Goal: Navigation & Orientation: Find specific page/section

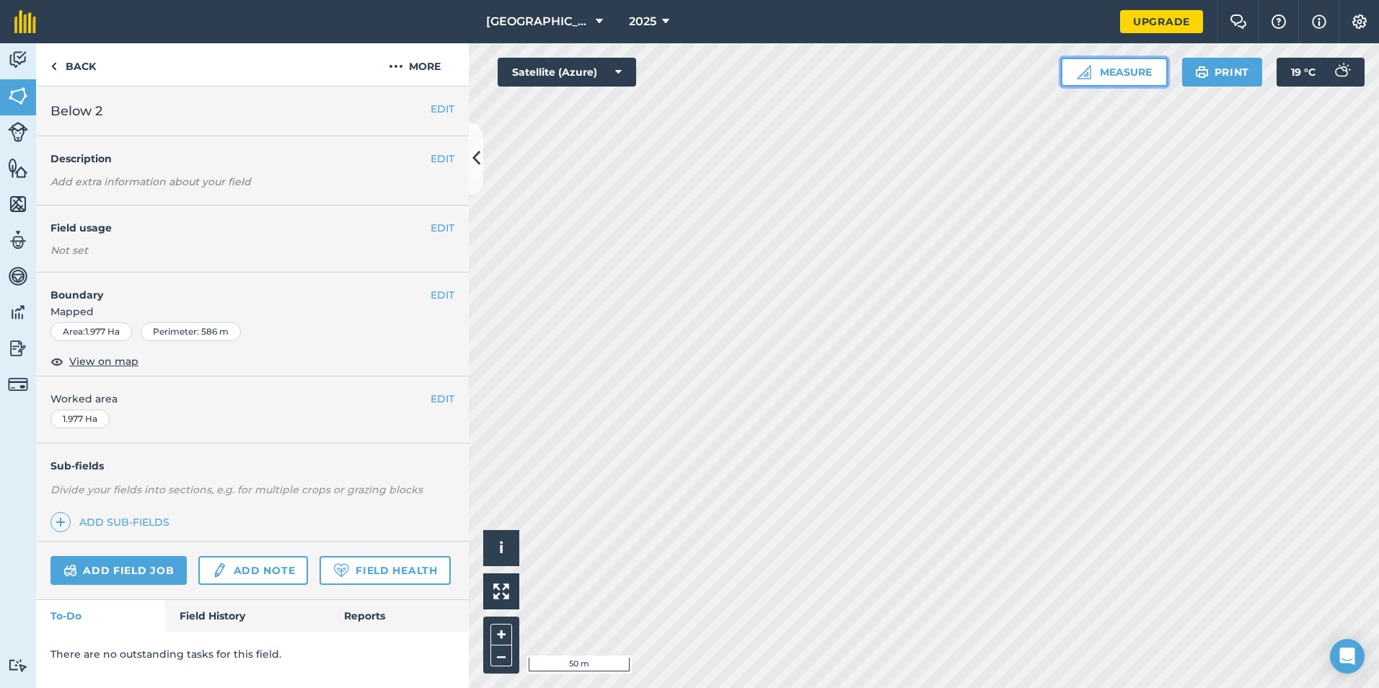
click at [1125, 63] on button "Measure" at bounding box center [1114, 72] width 107 height 29
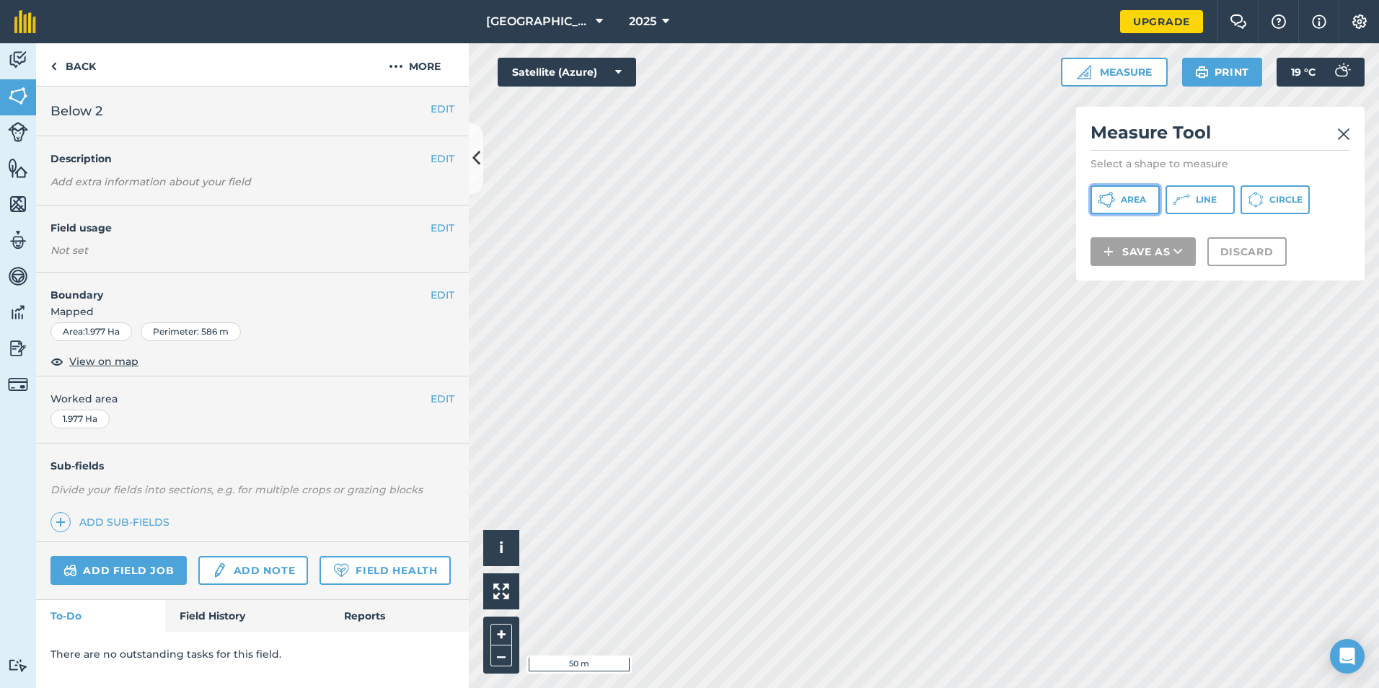
click at [1131, 198] on span "Area" at bounding box center [1132, 200] width 25 height 12
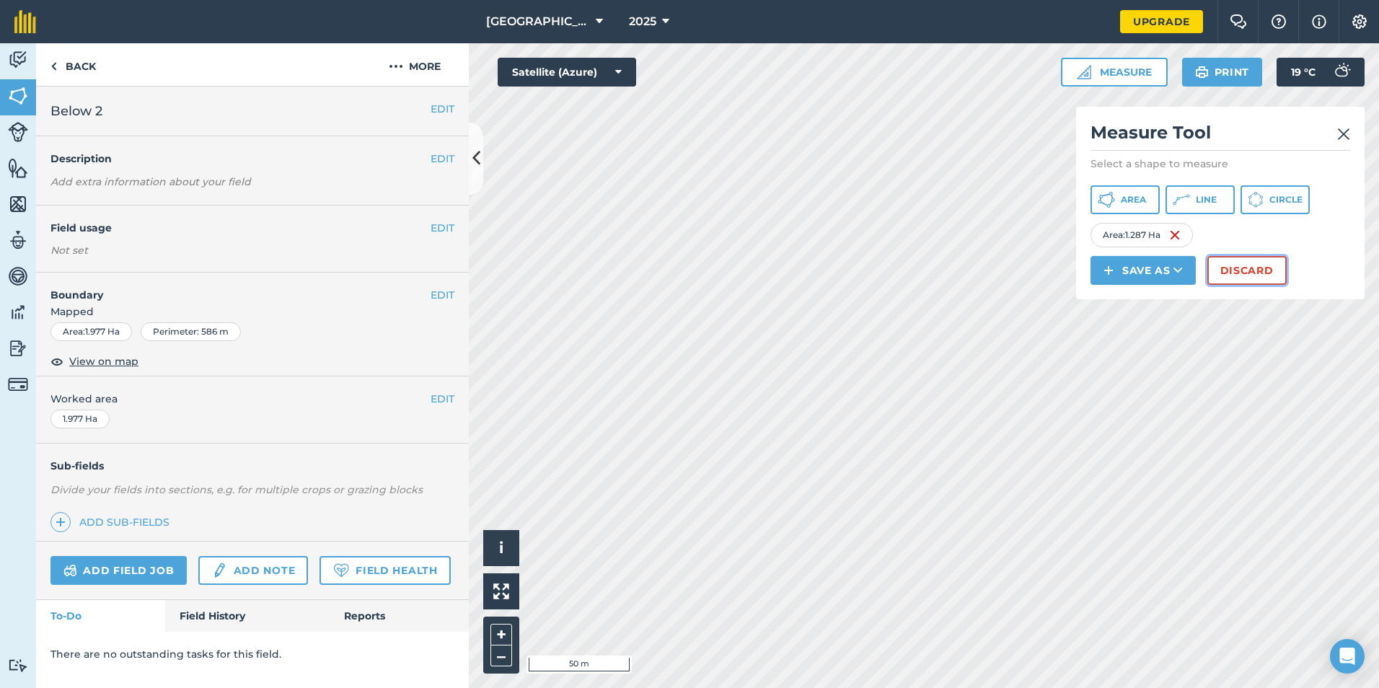
click at [1280, 265] on button "Discard" at bounding box center [1246, 270] width 79 height 29
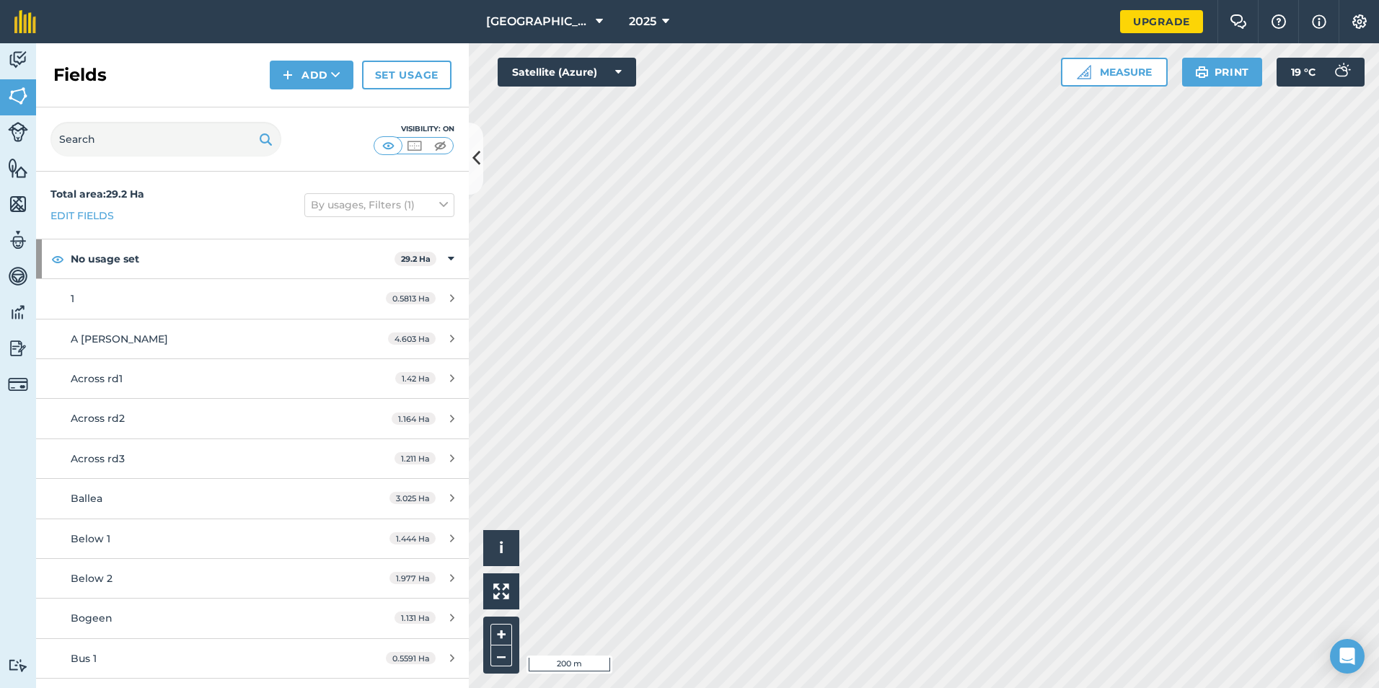
click at [1133, 687] on html "Meadstown 2025 Upgrade Farm Chat Help Info Settings Map printing is not availab…" at bounding box center [689, 344] width 1379 height 688
click at [101, 335] on span "A [PERSON_NAME]" at bounding box center [119, 338] width 97 height 13
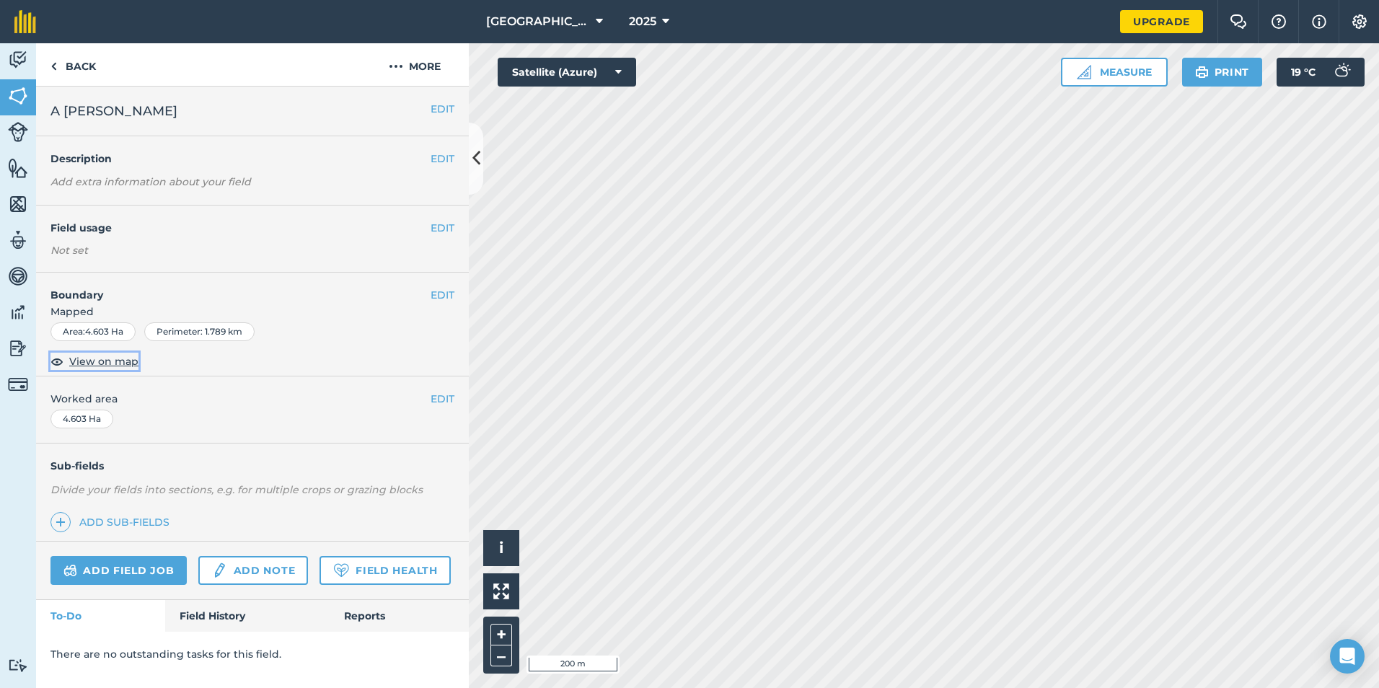
click at [97, 355] on span "View on map" at bounding box center [103, 361] width 69 height 16
click at [61, 68] on link "Back" at bounding box center [73, 64] width 74 height 43
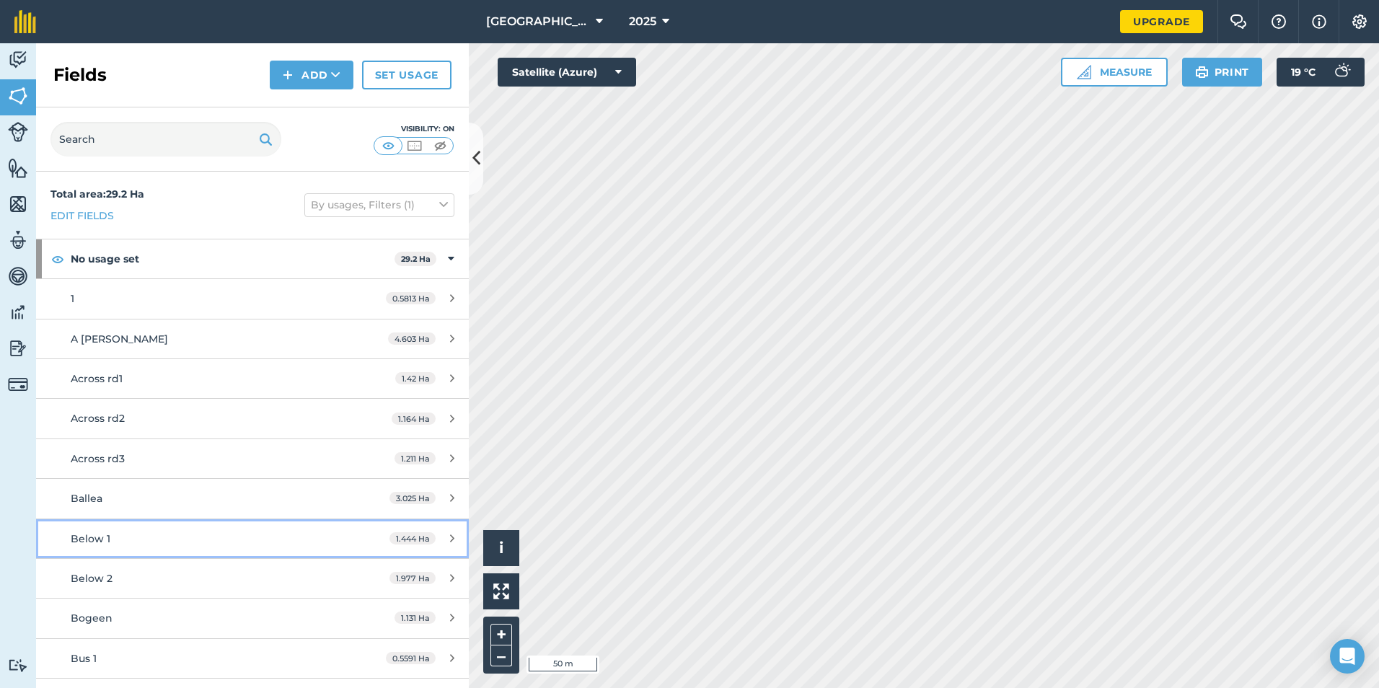
click at [111, 543] on div "Below 1" at bounding box center [206, 539] width 271 height 16
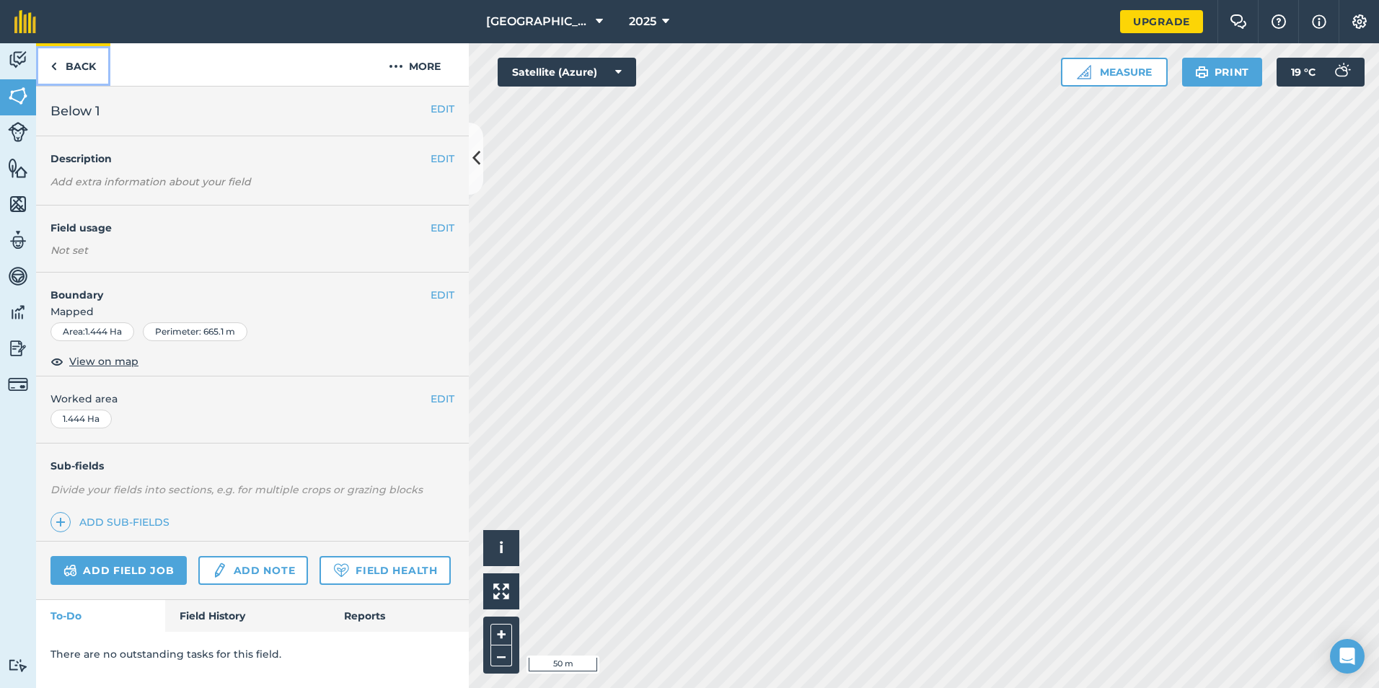
click at [55, 61] on img at bounding box center [53, 66] width 6 height 17
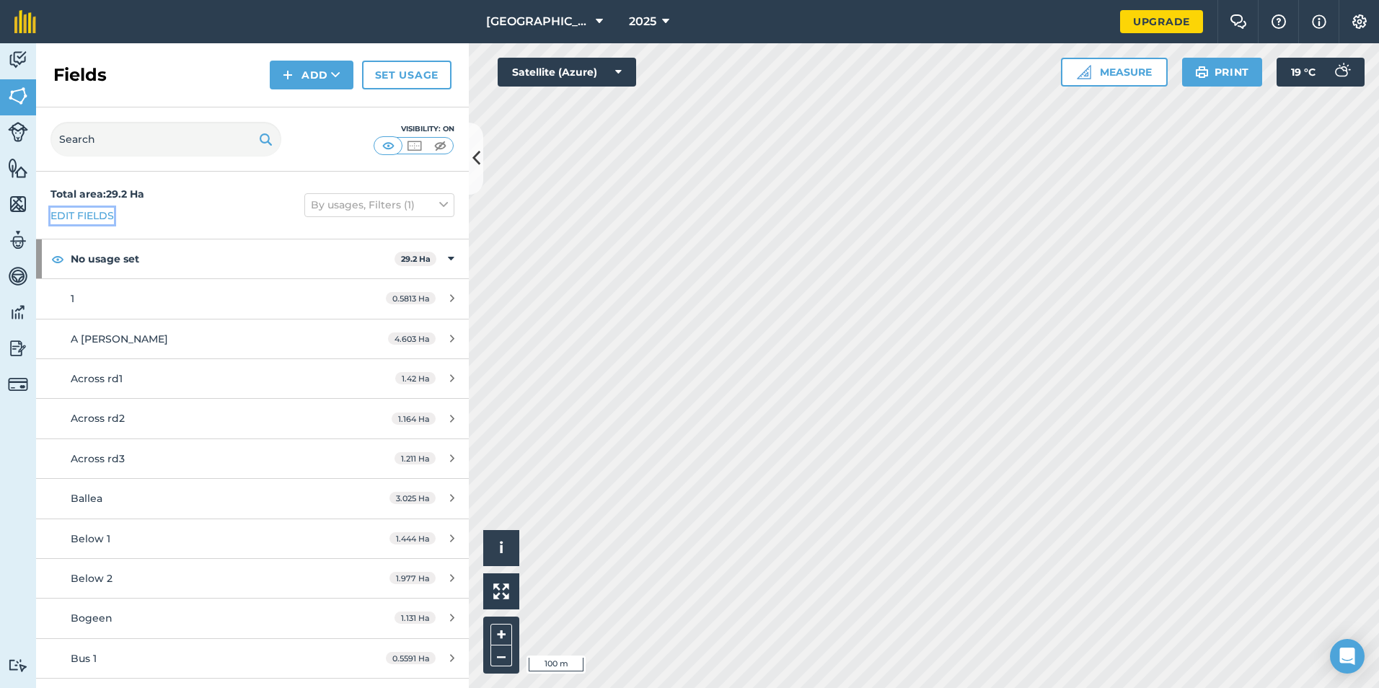
click at [81, 211] on link "Edit fields" at bounding box center [81, 216] width 63 height 16
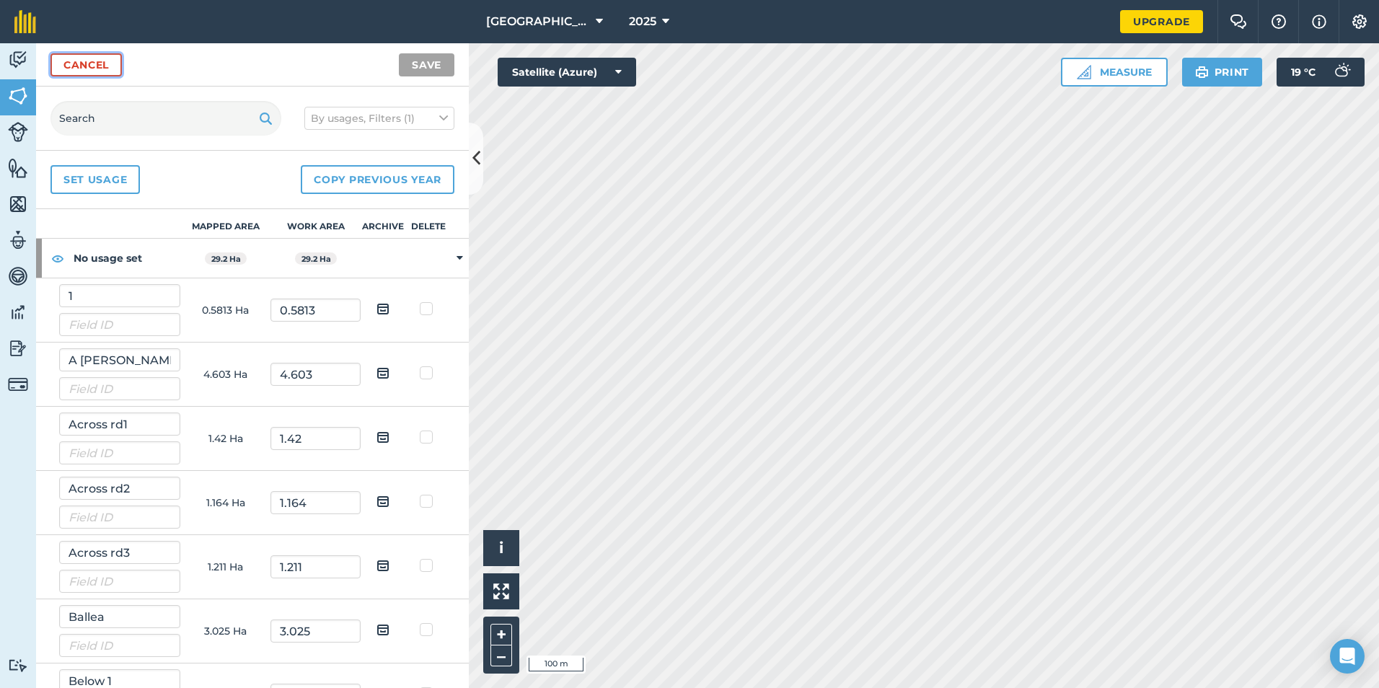
click at [82, 58] on link "Cancel" at bounding box center [85, 64] width 71 height 23
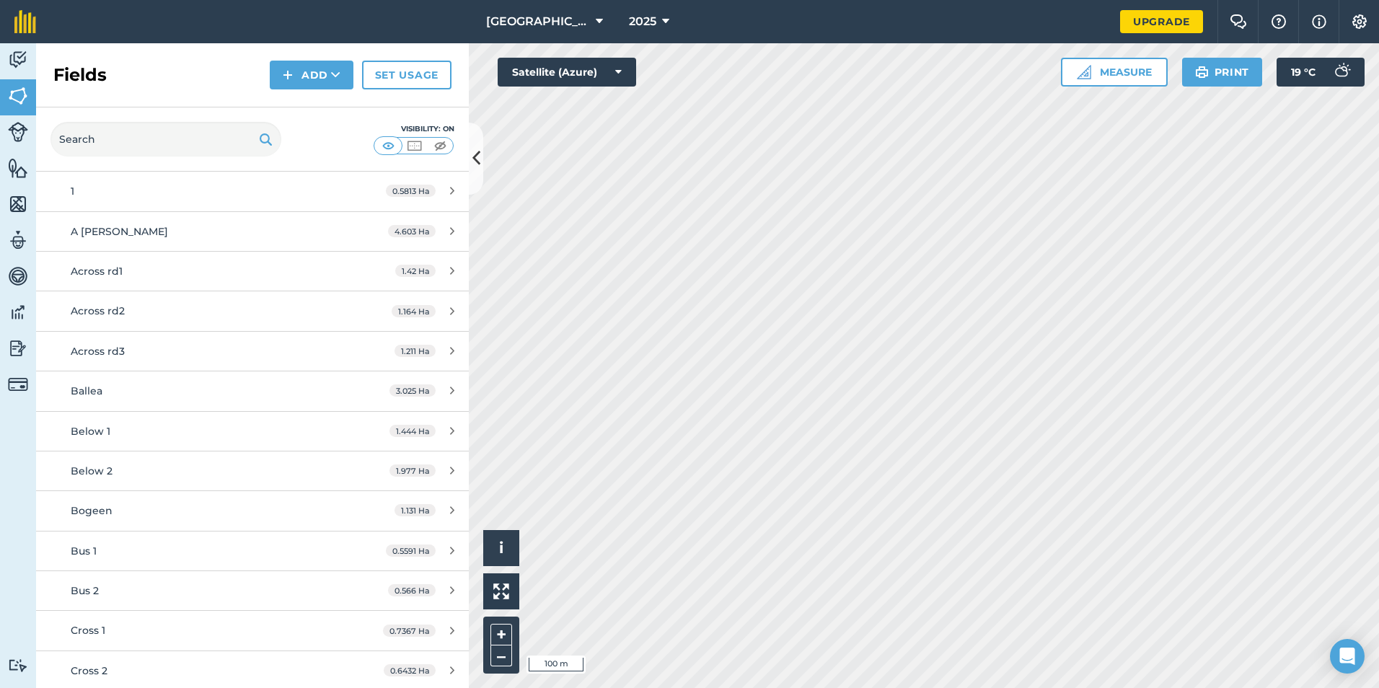
scroll to position [216, 0]
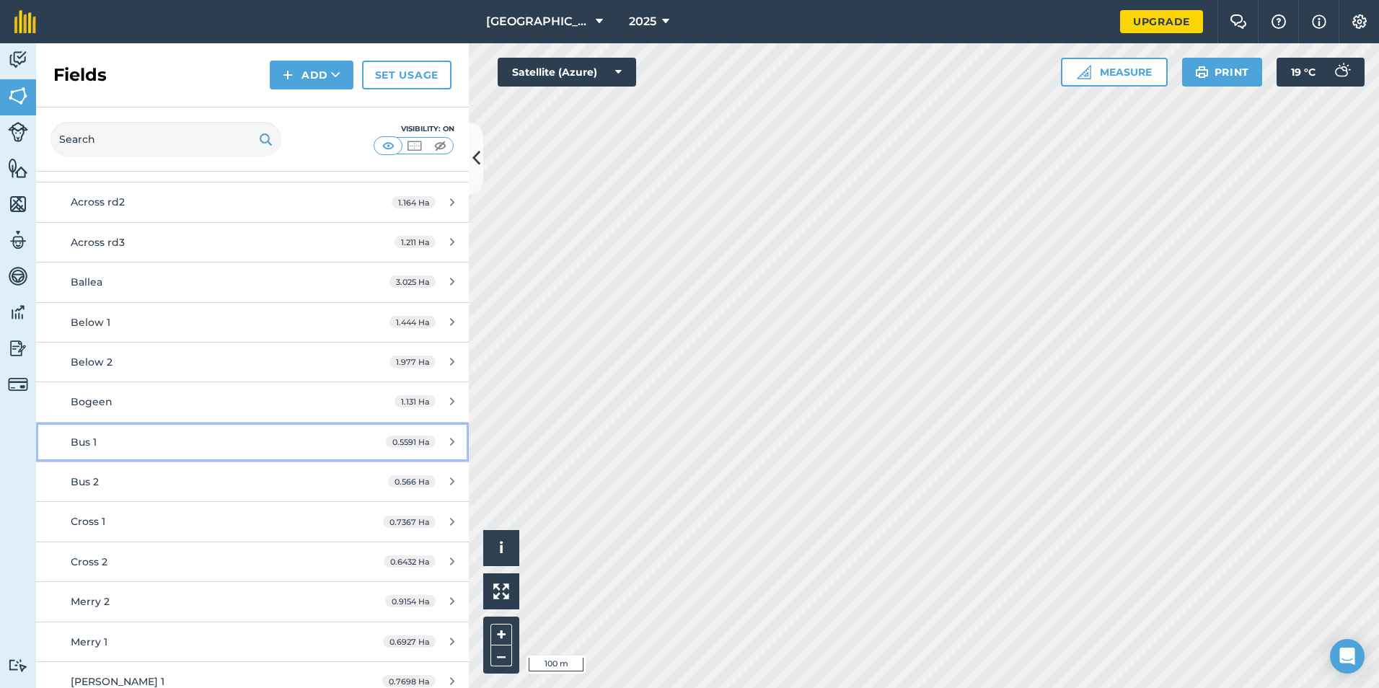
click at [81, 442] on span "Bus 1" at bounding box center [84, 441] width 26 height 13
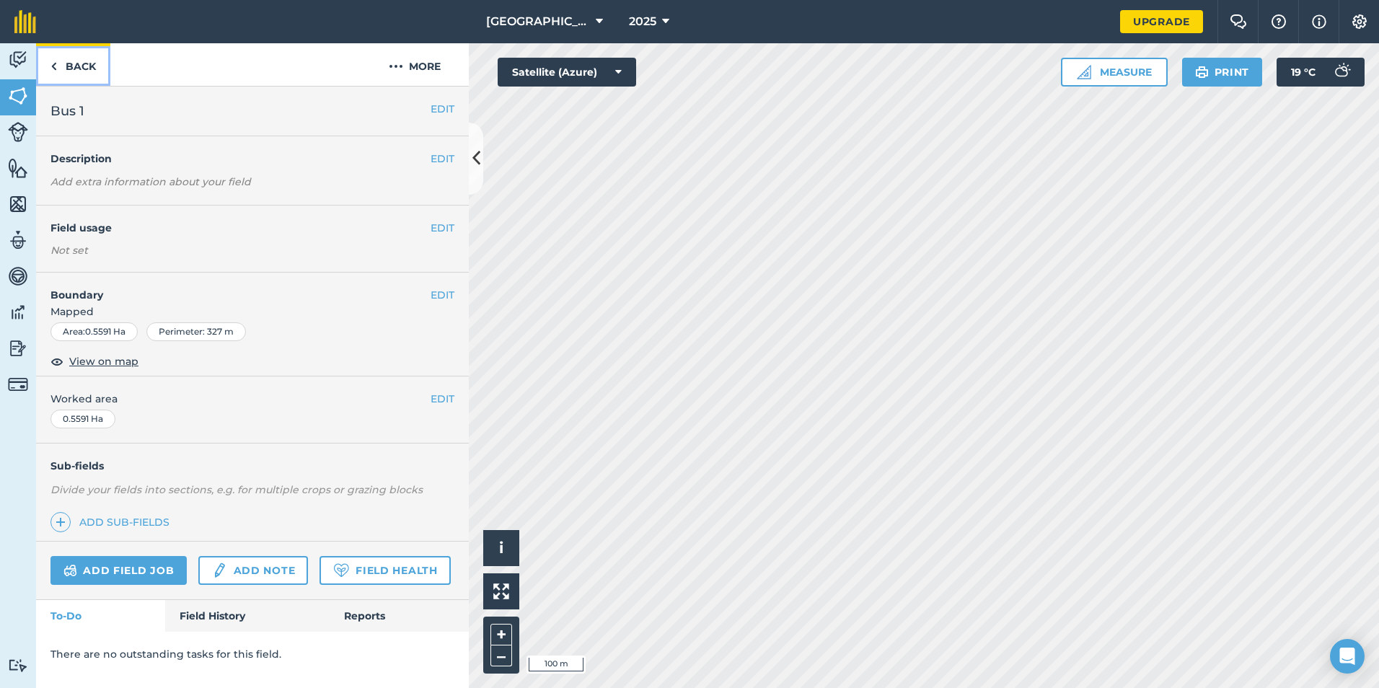
click at [89, 60] on link "Back" at bounding box center [73, 64] width 74 height 43
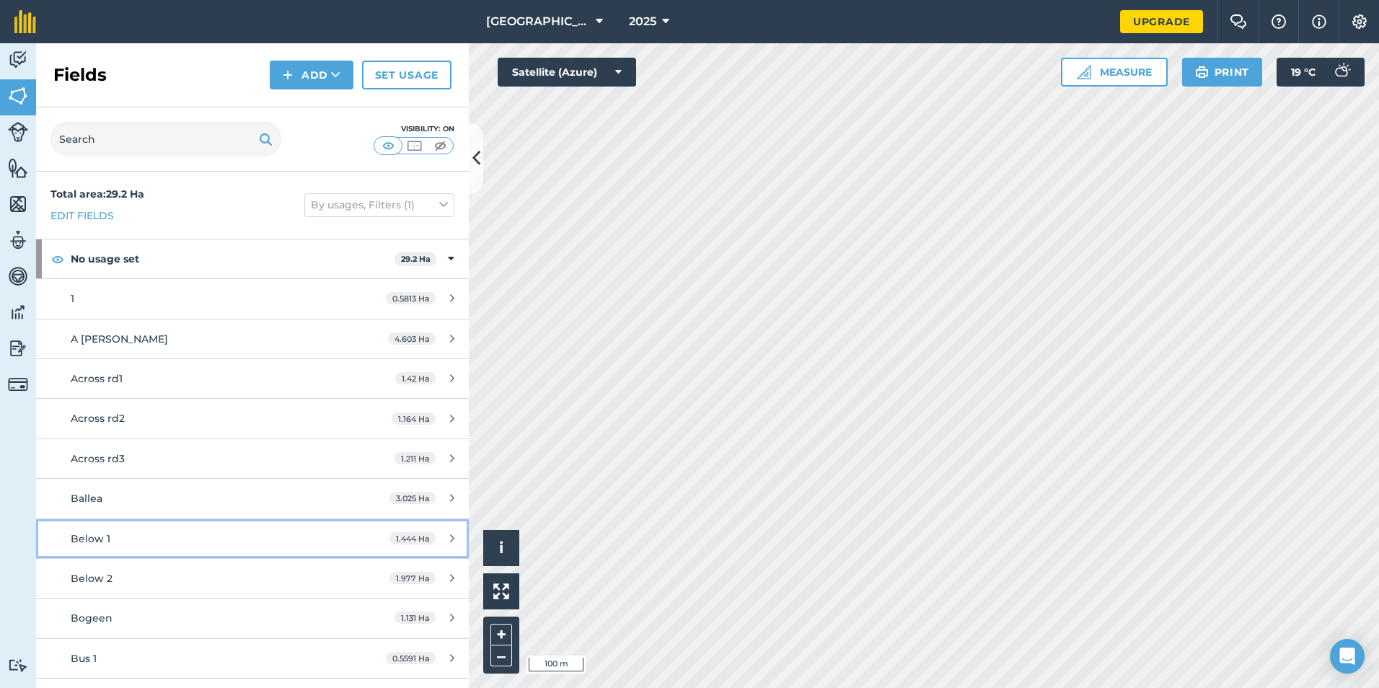
click at [94, 539] on span "Below 1" at bounding box center [91, 538] width 40 height 13
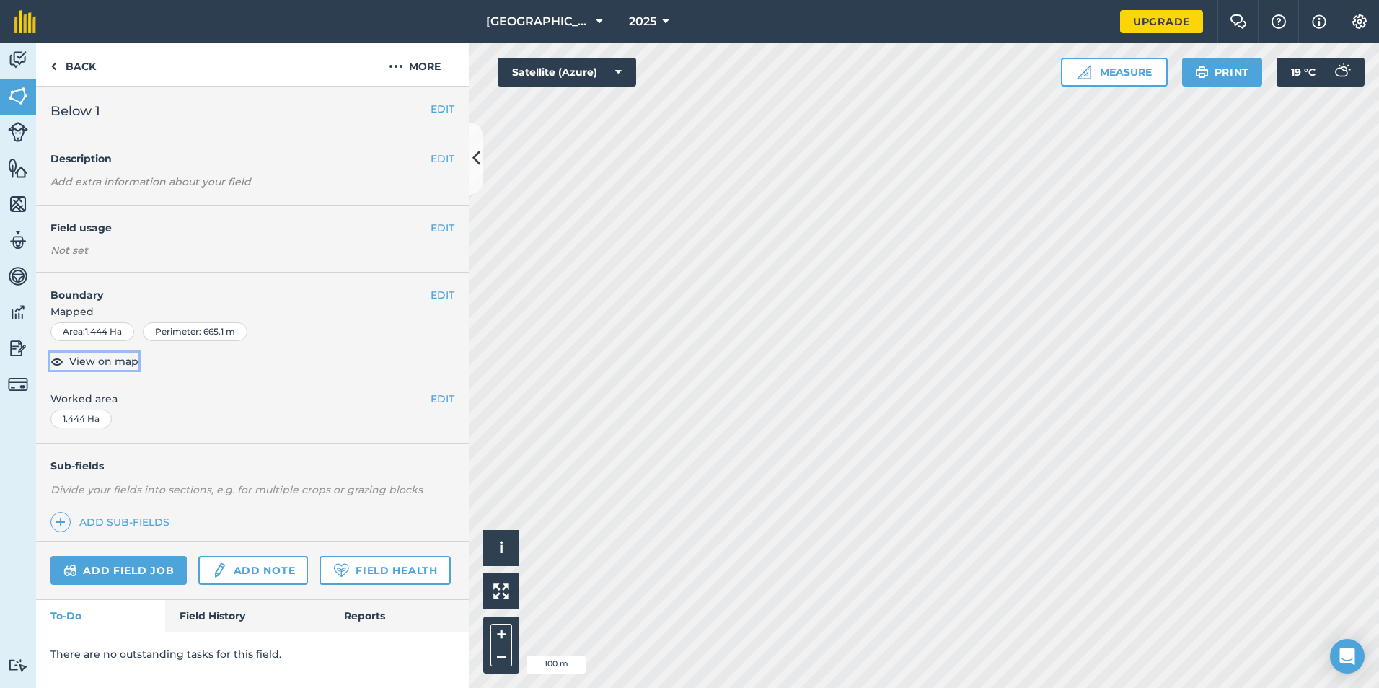
click at [107, 358] on span "View on map" at bounding box center [103, 361] width 69 height 16
click at [56, 61] on img at bounding box center [53, 66] width 6 height 17
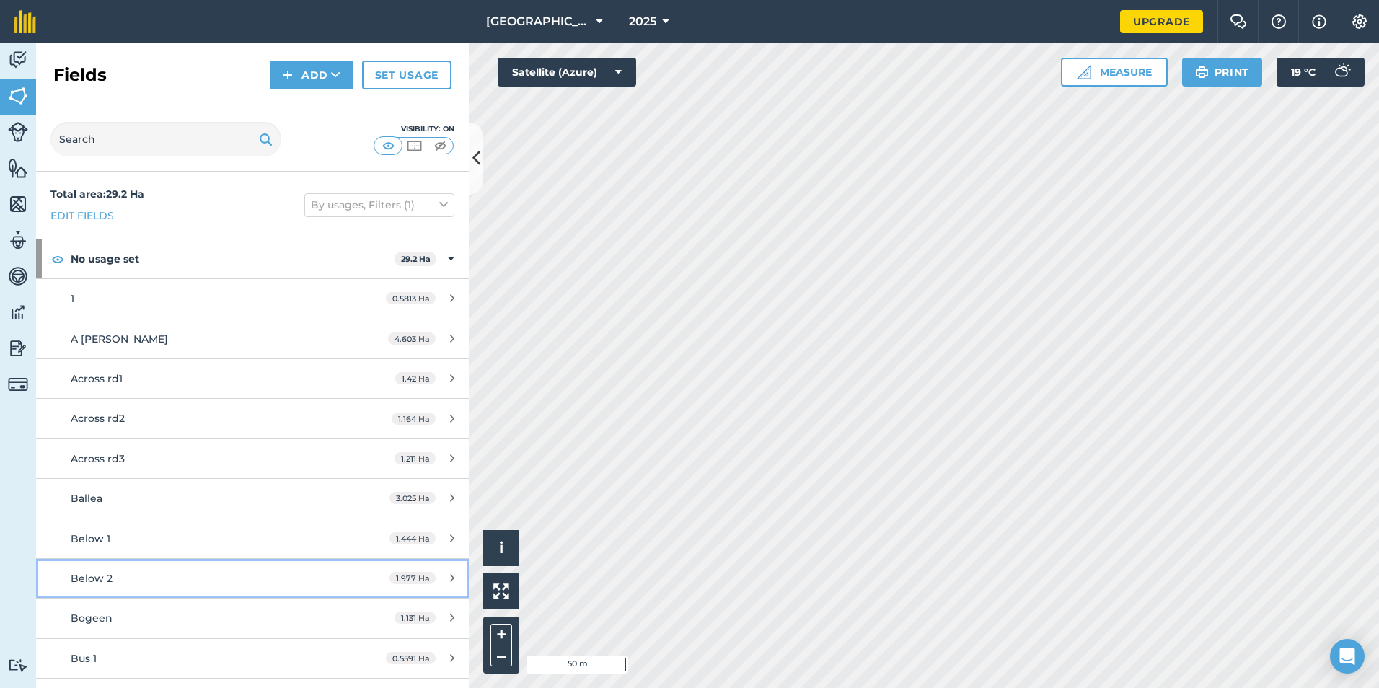
click at [94, 582] on span "Below 2" at bounding box center [92, 578] width 42 height 13
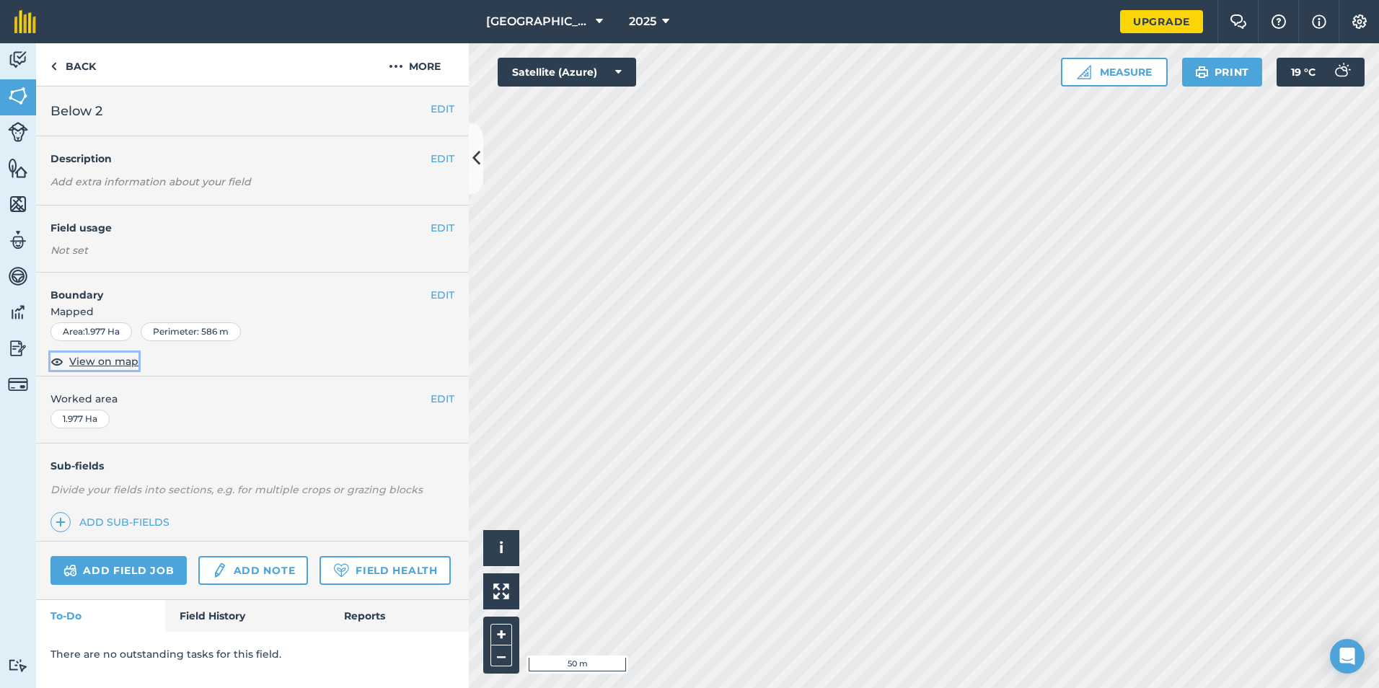
click at [98, 360] on span "View on map" at bounding box center [103, 361] width 69 height 16
click at [1129, 68] on button "Measure" at bounding box center [1114, 72] width 107 height 29
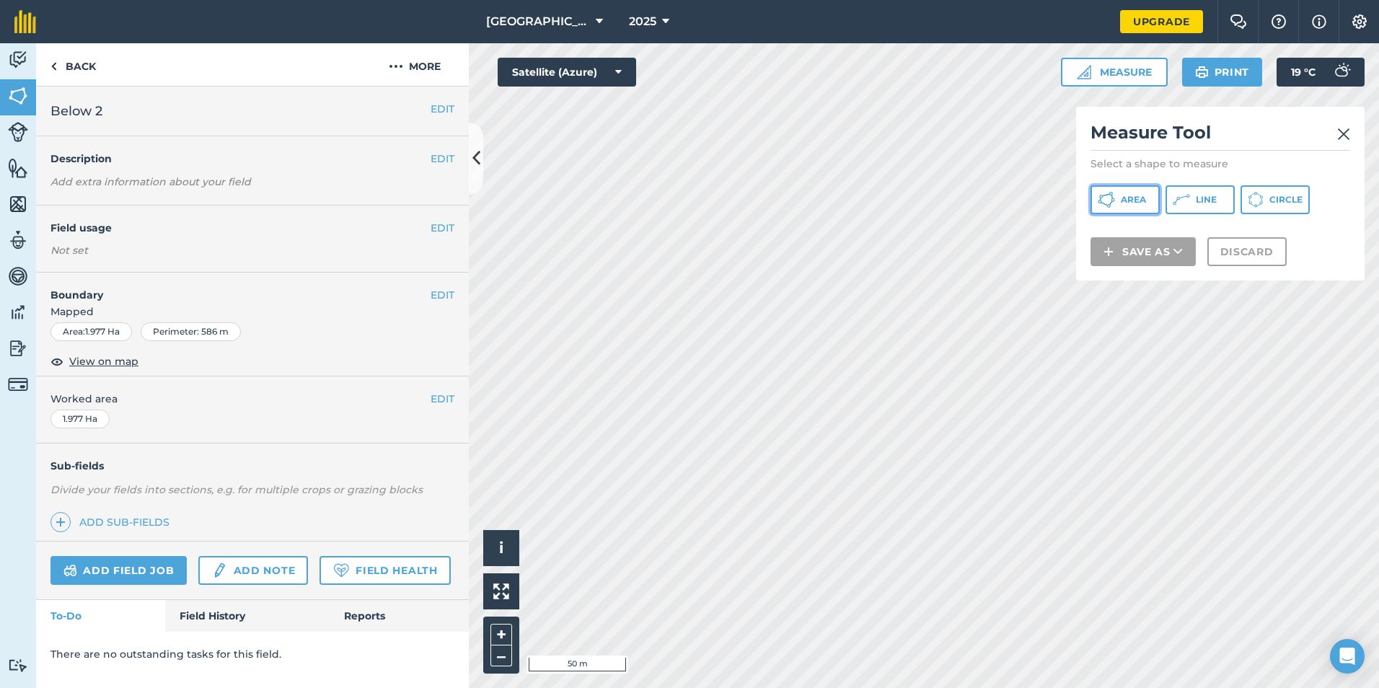
click at [1126, 204] on span "Area" at bounding box center [1132, 200] width 25 height 12
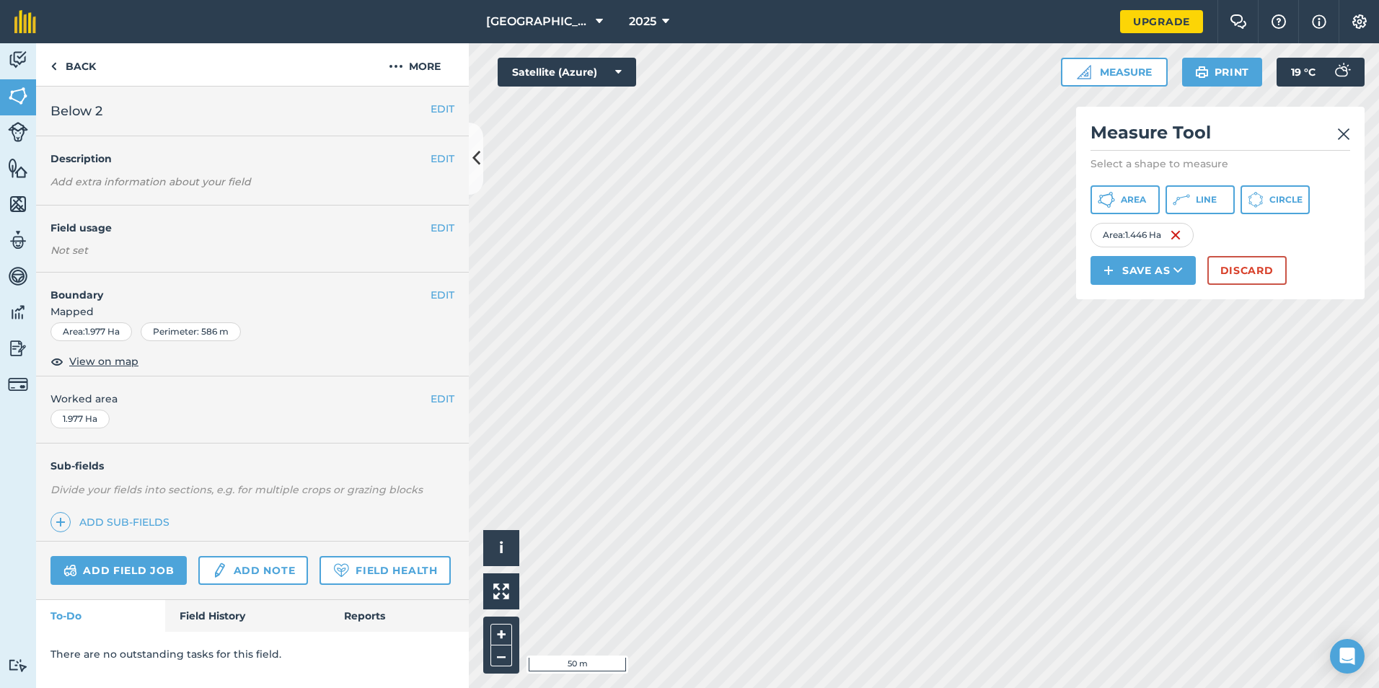
click at [1342, 134] on img at bounding box center [1343, 133] width 13 height 17
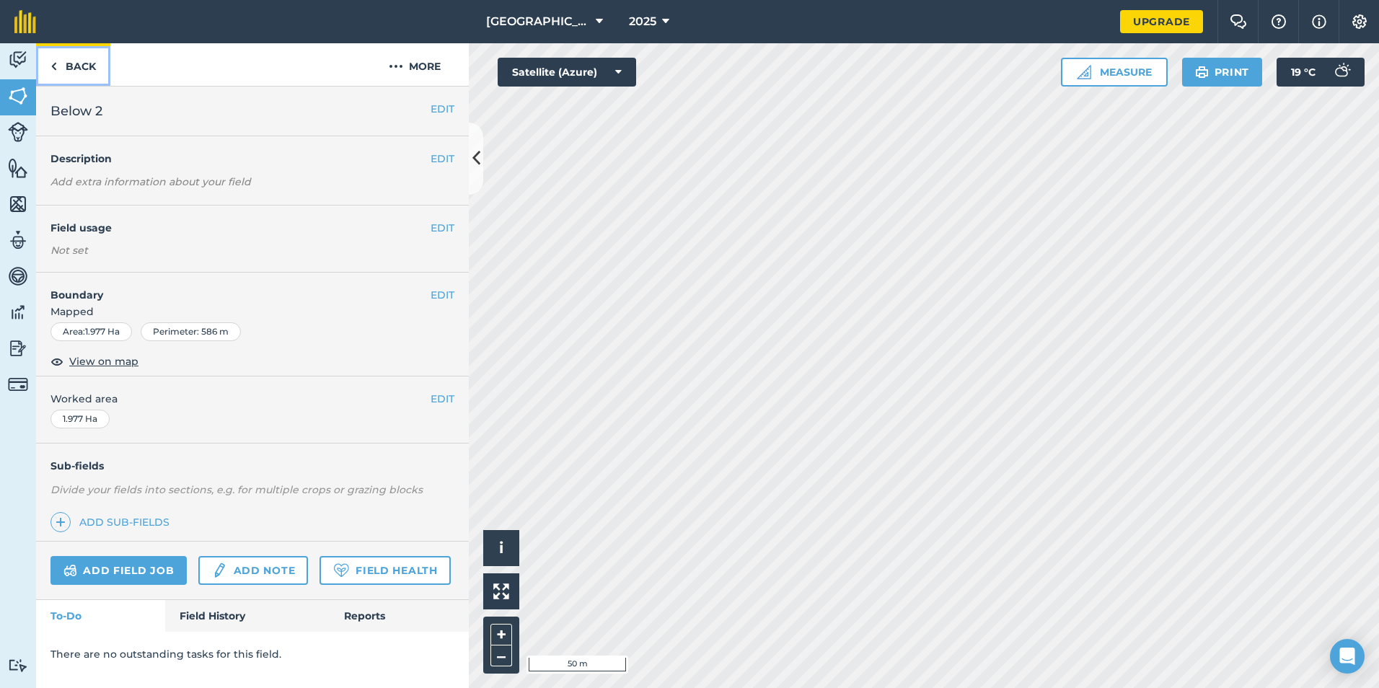
click at [81, 63] on link "Back" at bounding box center [73, 64] width 74 height 43
